Goal: Information Seeking & Learning: Compare options

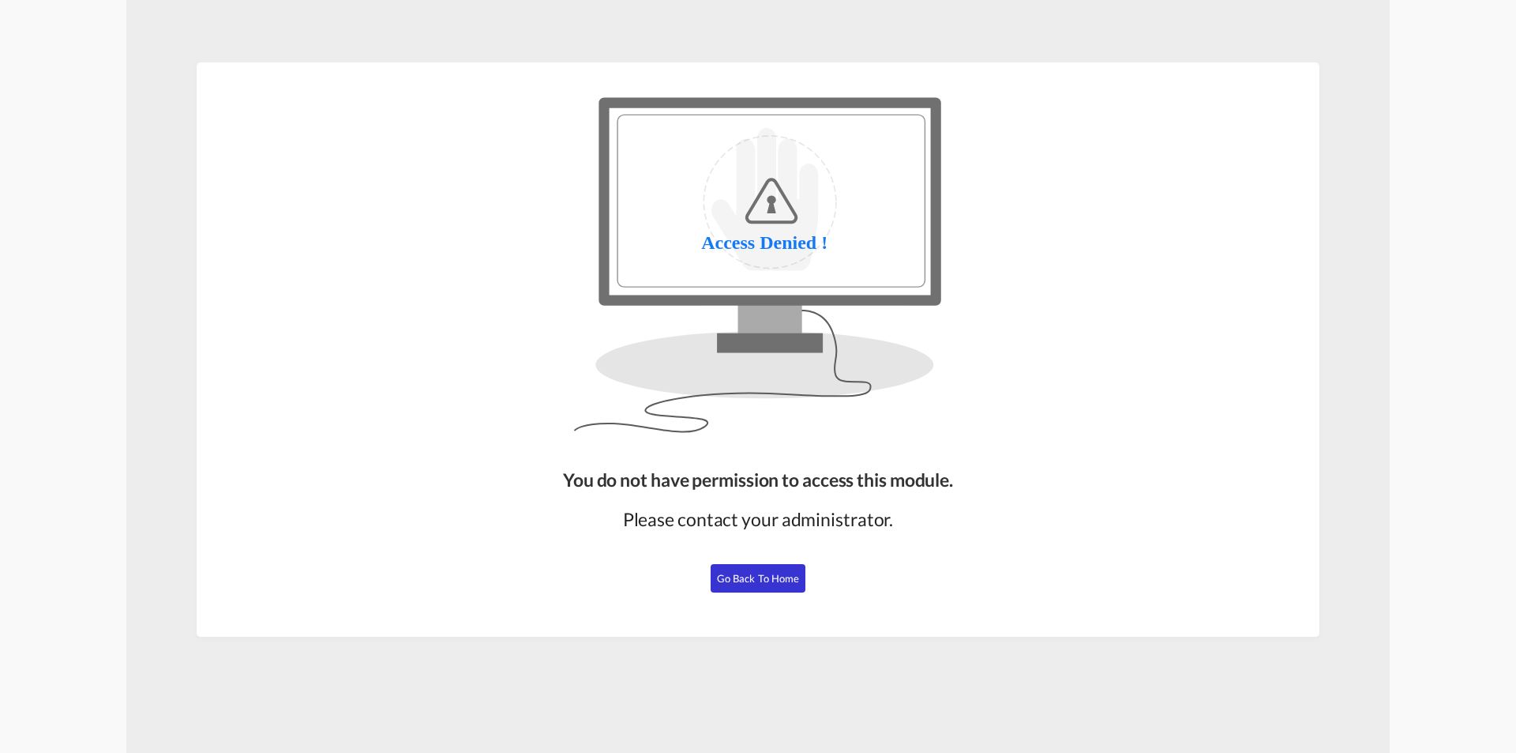
click at [786, 588] on button "Go Back to Home" at bounding box center [758, 578] width 95 height 28
